Goal: Information Seeking & Learning: Learn about a topic

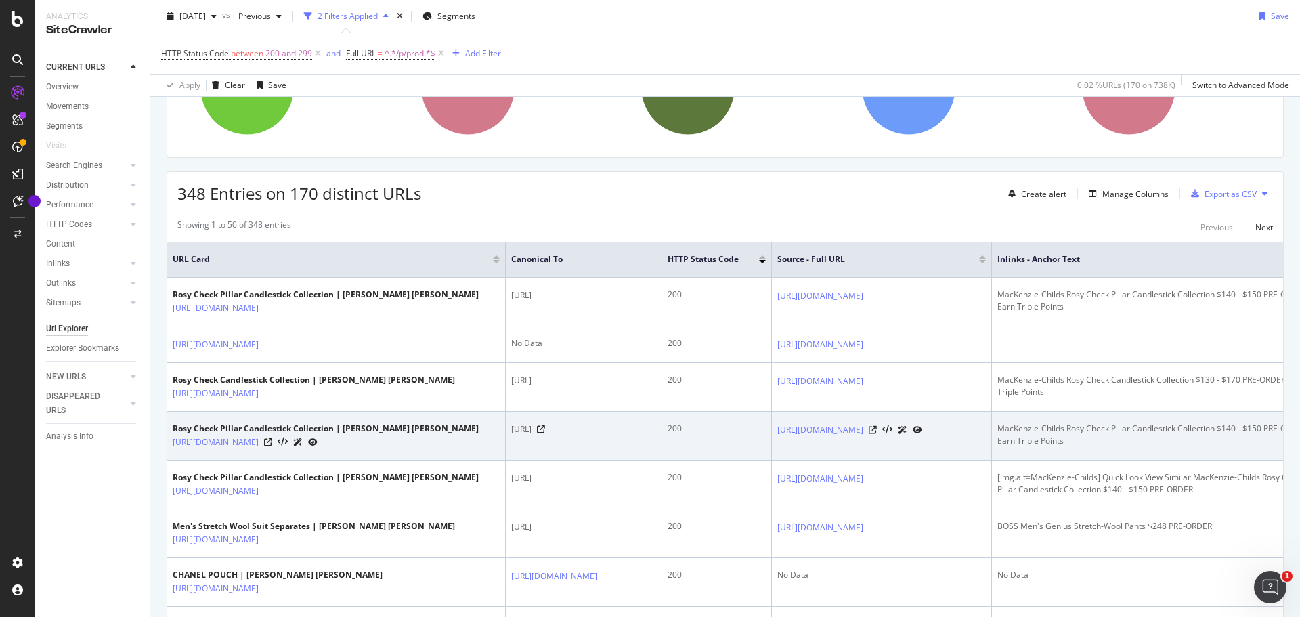
scroll to position [262, 0]
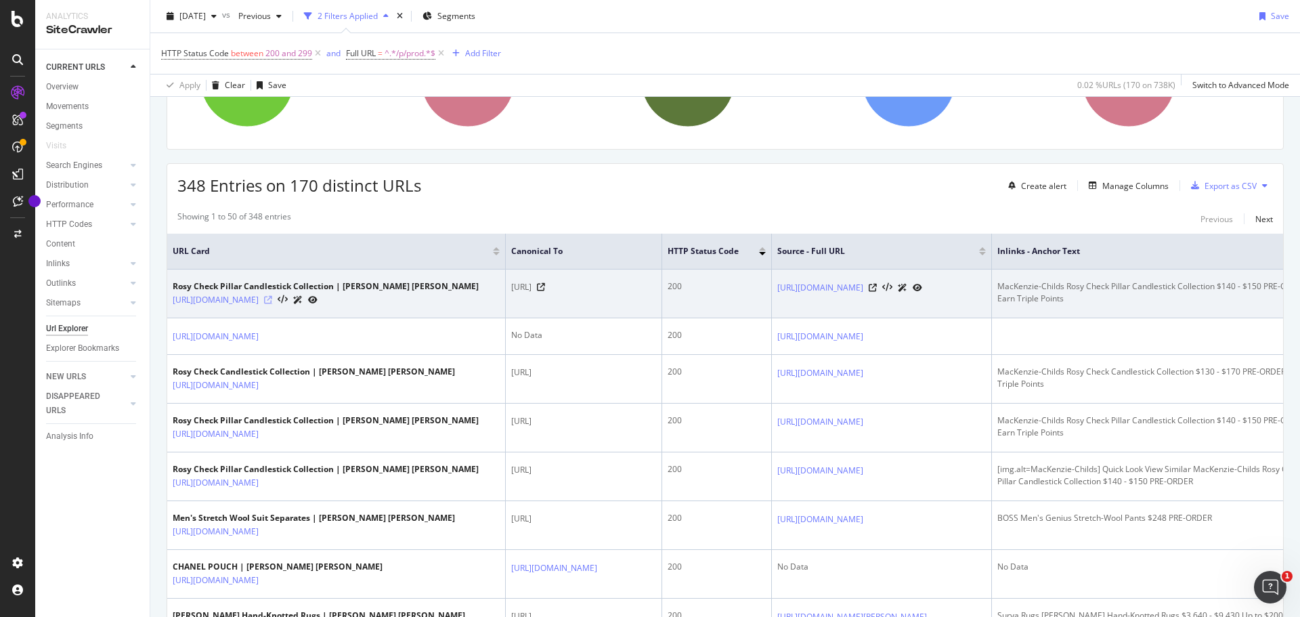
click at [272, 304] on icon at bounding box center [268, 300] width 8 height 8
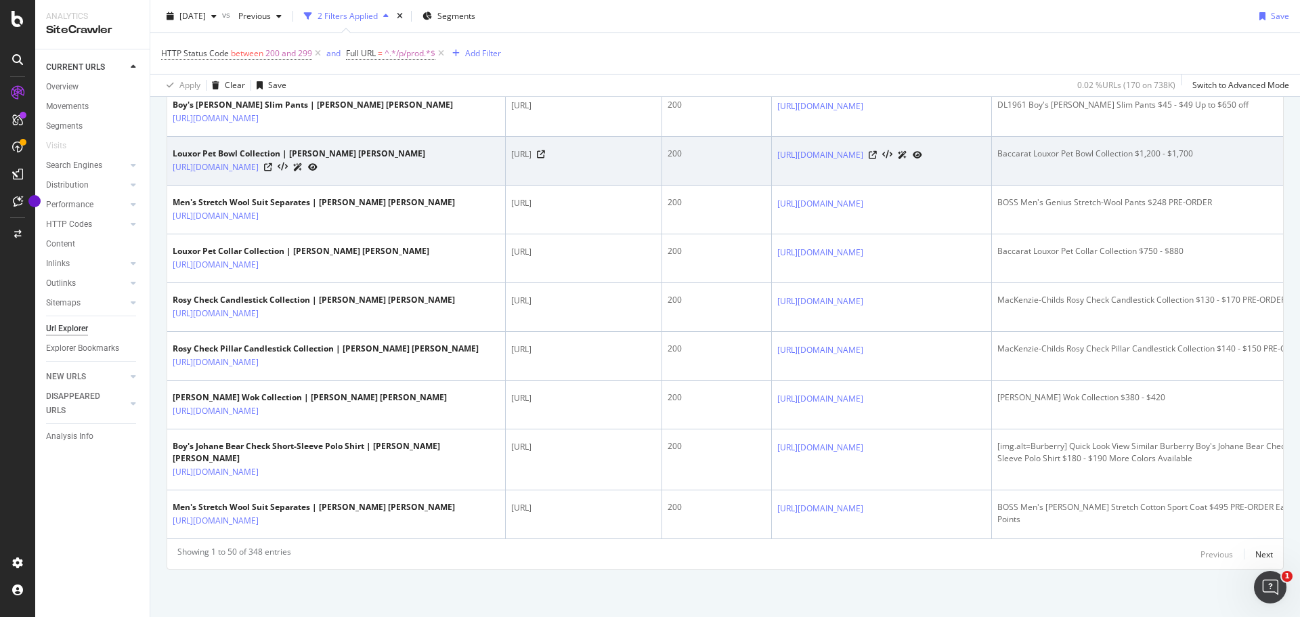
scroll to position [2976, 0]
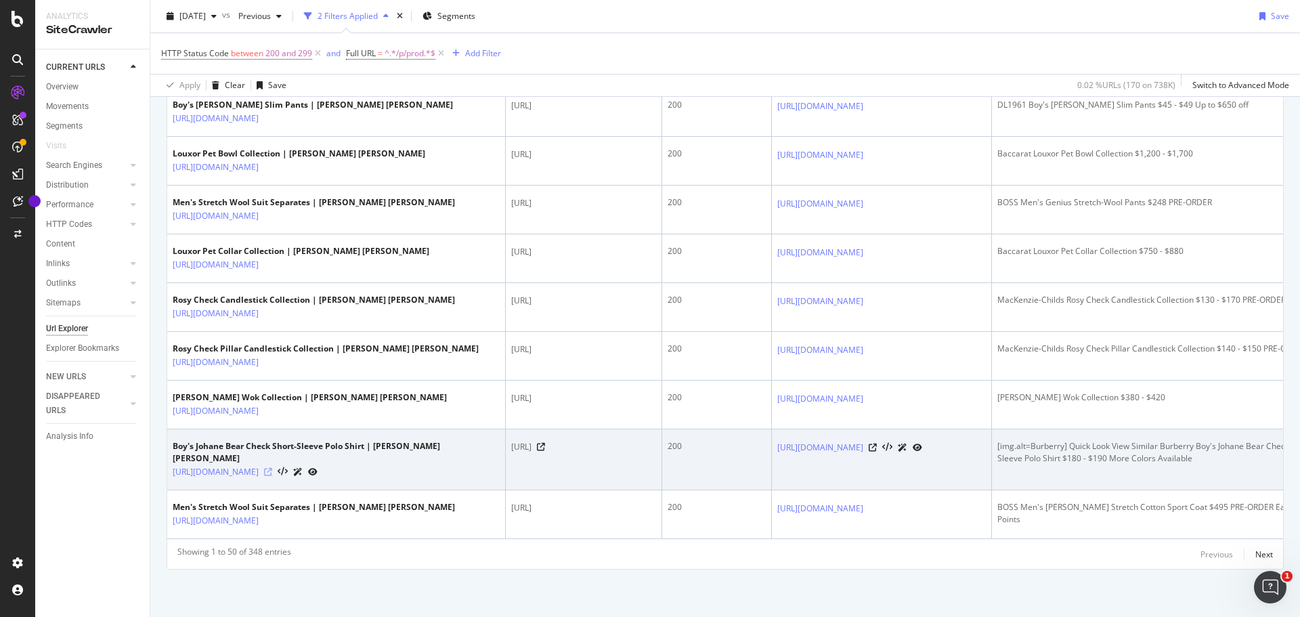
click at [272, 468] on icon at bounding box center [268, 472] width 8 height 8
